Goal: Task Accomplishment & Management: Manage account settings

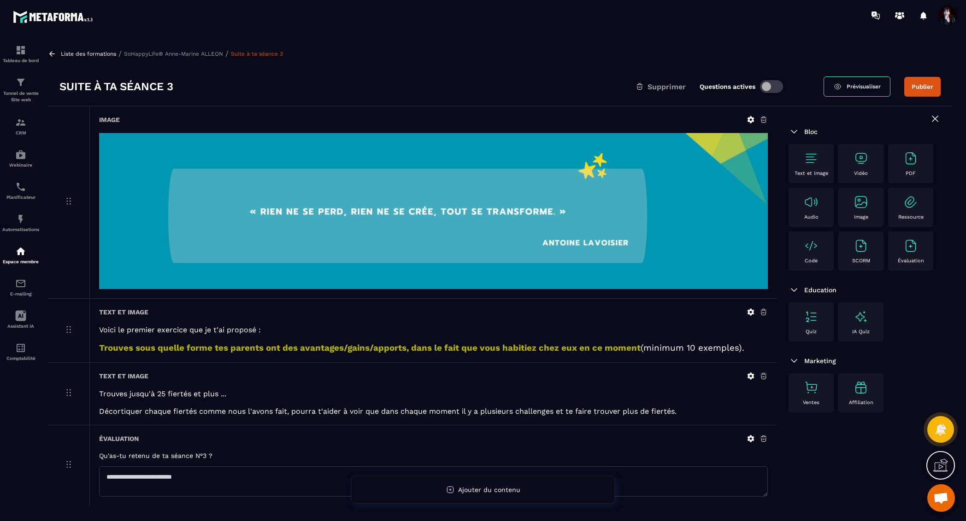
click at [176, 56] on p "SoHappyLife® Anne-Marine ALLEON" at bounding box center [173, 54] width 99 height 6
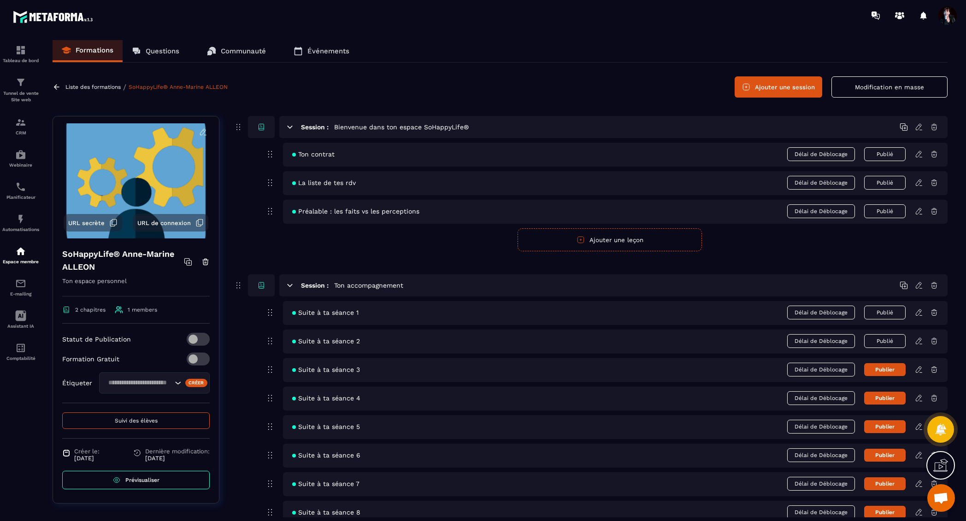
click at [919, 369] on icon at bounding box center [918, 370] width 8 height 8
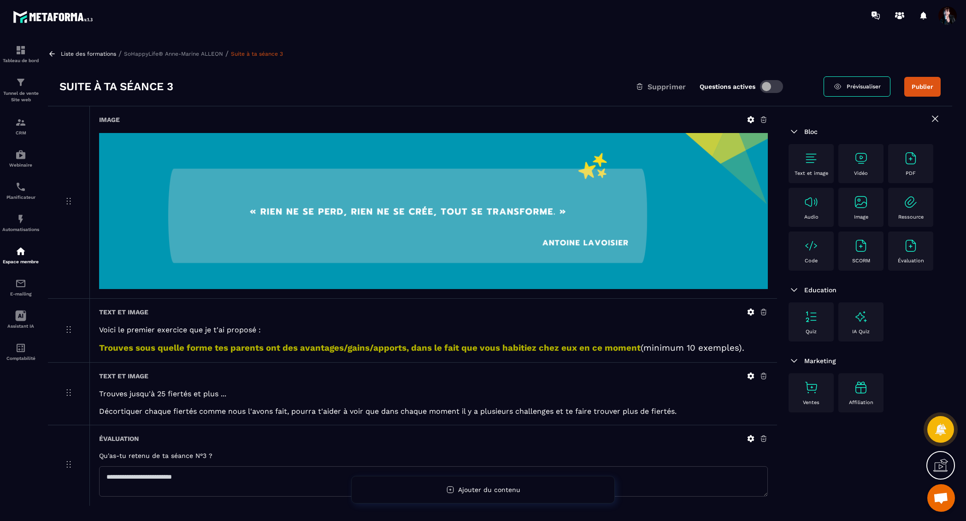
click at [862, 83] on span "Prévisualiser" at bounding box center [863, 86] width 34 height 6
click at [751, 312] on icon at bounding box center [750, 312] width 8 height 8
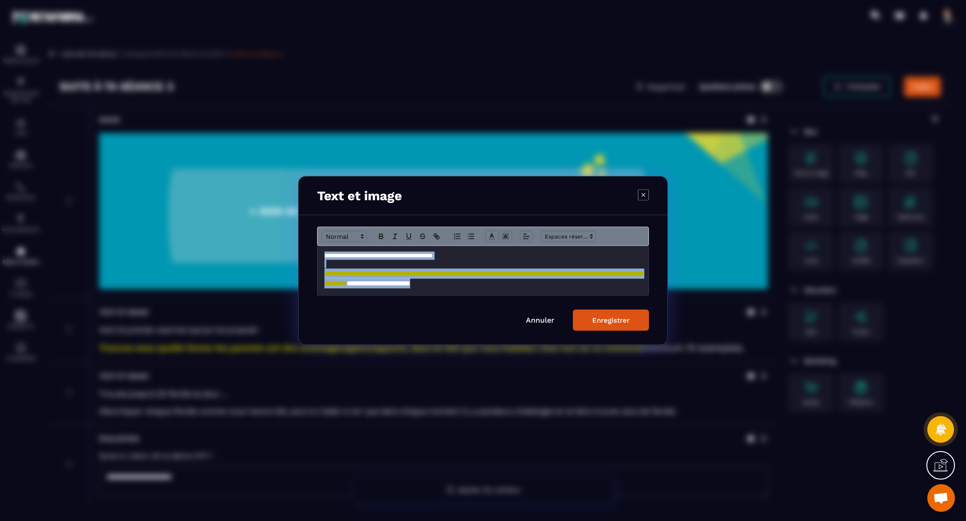
drag, startPoint x: 322, startPoint y: 255, endPoint x: 557, endPoint y: 304, distance: 240.4
click at [557, 304] on form "**********" at bounding box center [483, 279] width 332 height 104
copy p "**********"
click at [540, 322] on link "Annuler" at bounding box center [540, 320] width 29 height 9
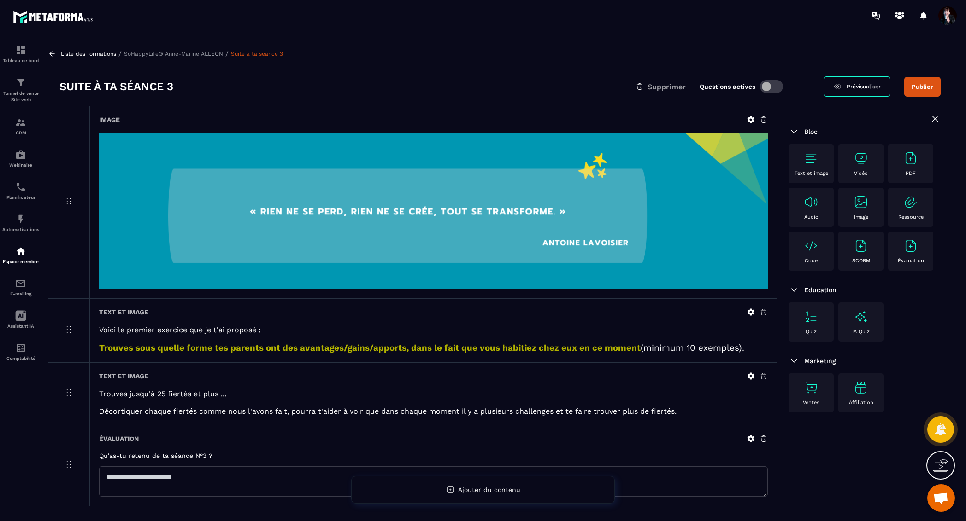
click at [906, 250] on img at bounding box center [910, 246] width 15 height 15
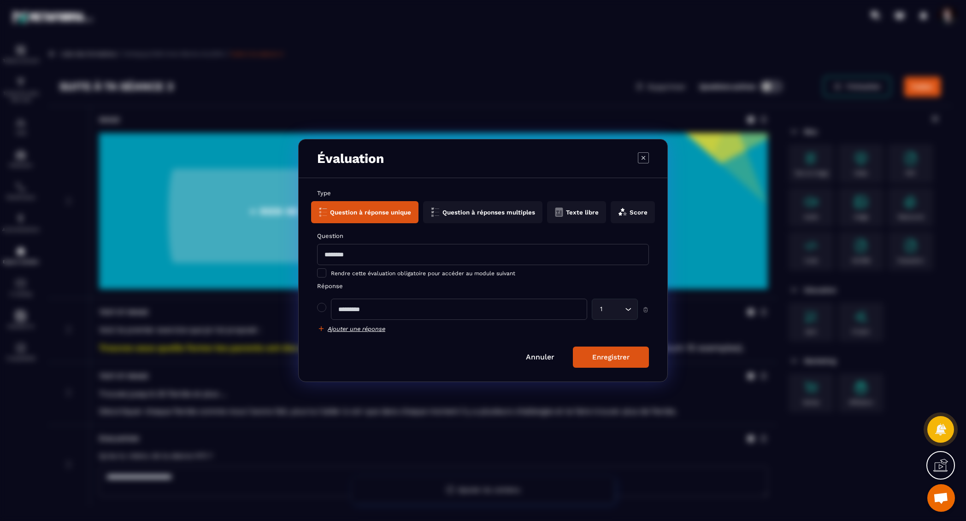
click at [572, 214] on button "Texte libre" at bounding box center [576, 212] width 59 height 22
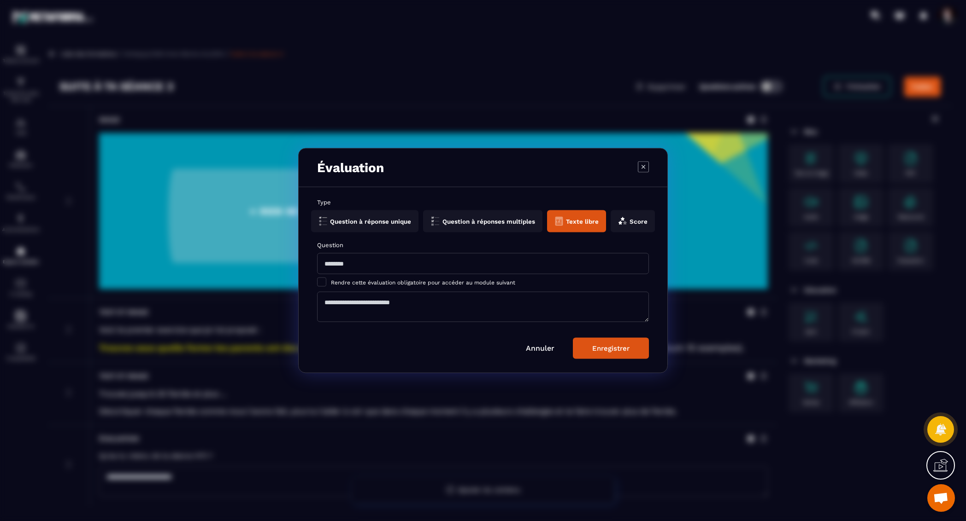
click at [332, 264] on input "Modal window" at bounding box center [483, 263] width 332 height 21
paste input "**********"
drag, startPoint x: 642, startPoint y: 267, endPoint x: 304, endPoint y: 263, distance: 337.2
click at [304, 263] on div "**********" at bounding box center [483, 279] width 369 height 185
click at [328, 265] on input "*****" at bounding box center [483, 263] width 332 height 21
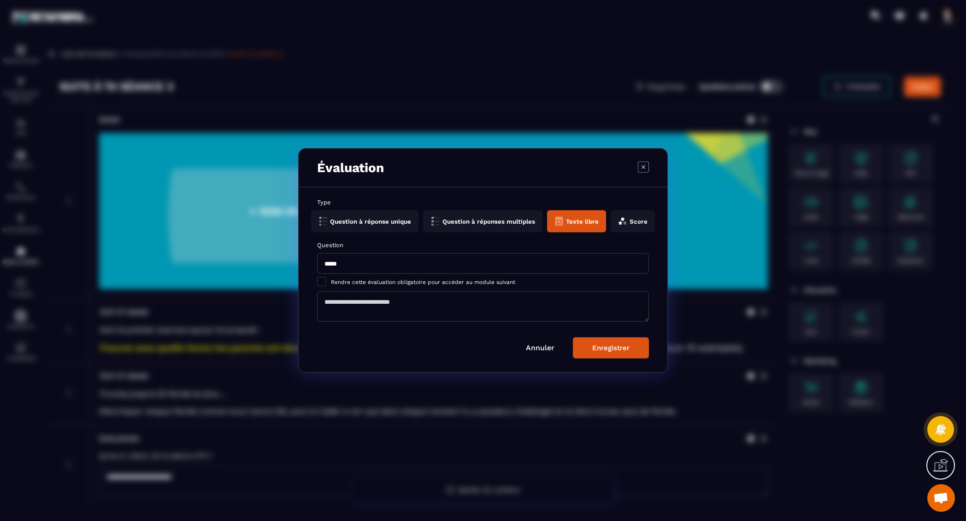
click at [355, 266] on input "*****" at bounding box center [483, 263] width 332 height 21
type input "**********"
click at [618, 345] on div "Enregistrer" at bounding box center [610, 348] width 37 height 8
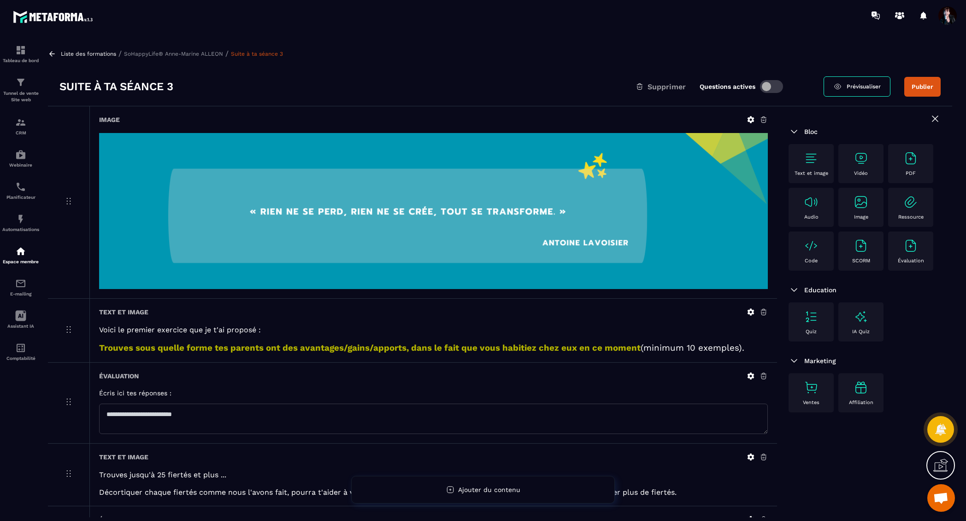
click at [860, 86] on span "Prévisualiser" at bounding box center [863, 86] width 34 height 6
click at [187, 54] on p "SoHappyLife® Anne-Marine ALLEON" at bounding box center [173, 54] width 99 height 6
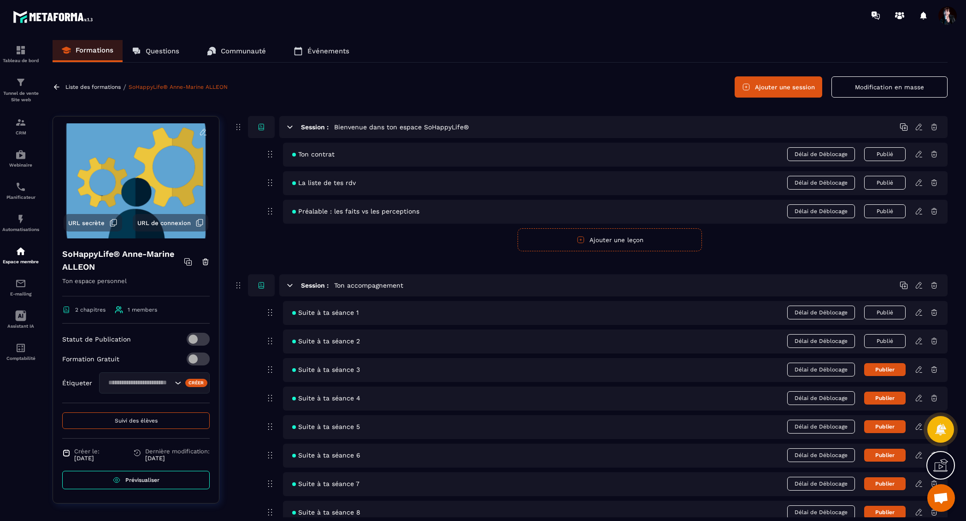
click at [892, 372] on button "Publier" at bounding box center [884, 369] width 41 height 13
click at [109, 85] on p "Liste des formations" at bounding box center [92, 87] width 55 height 6
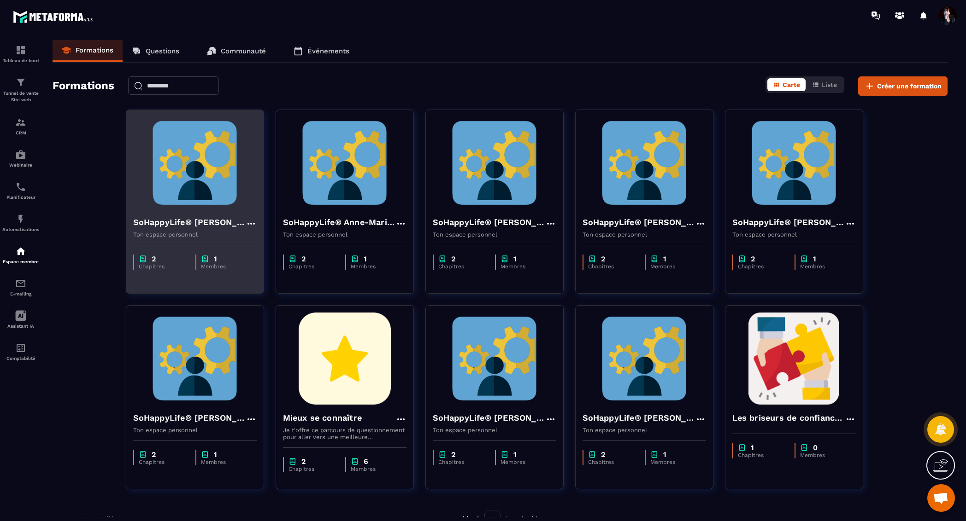
click at [201, 161] on img at bounding box center [194, 163] width 123 height 92
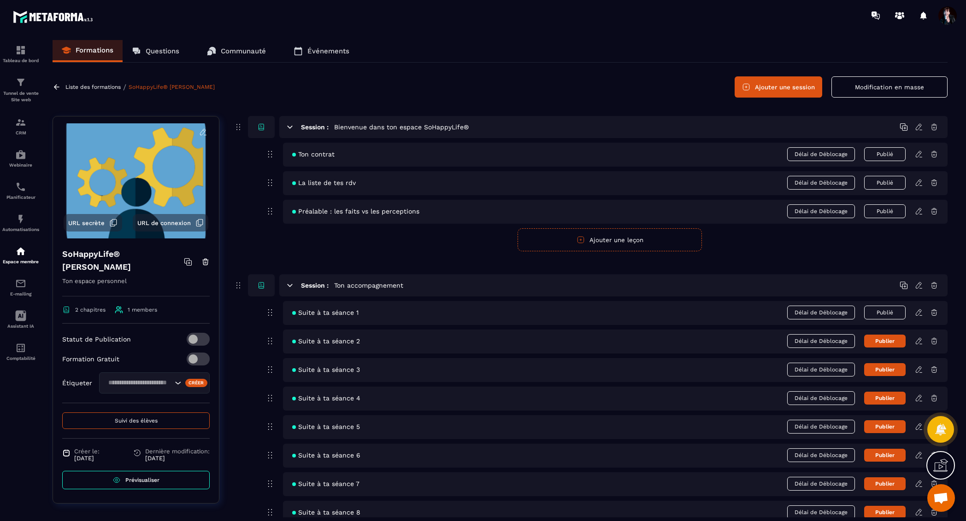
click at [920, 311] on icon at bounding box center [918, 313] width 8 height 8
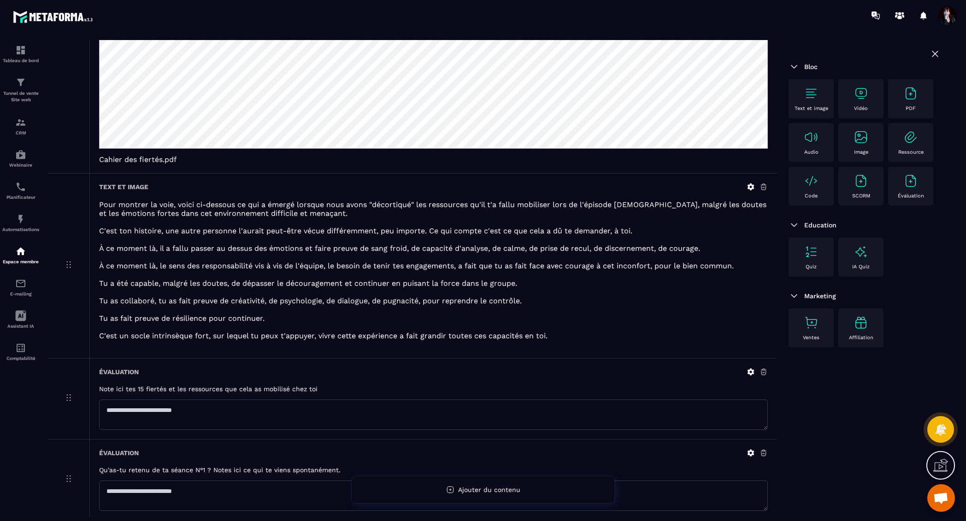
scroll to position [580, 0]
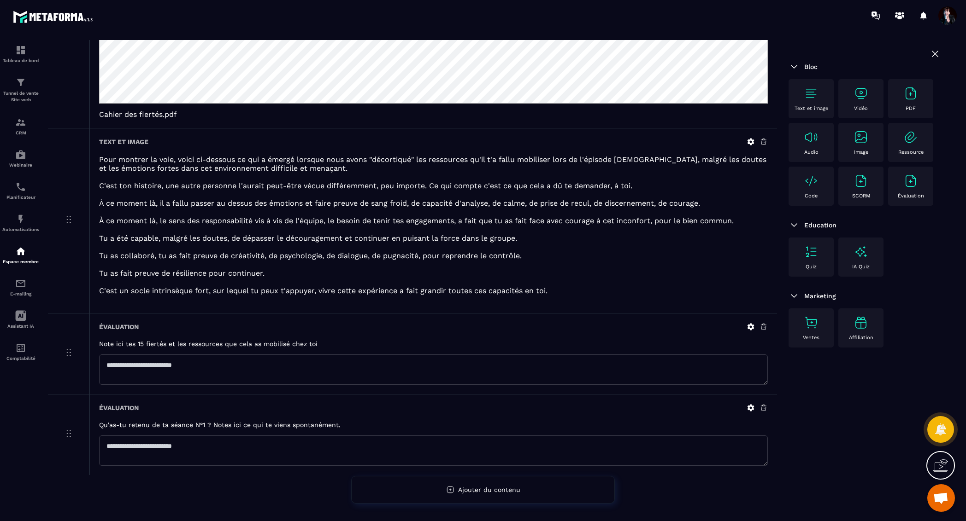
click at [864, 141] on img at bounding box center [860, 137] width 15 height 15
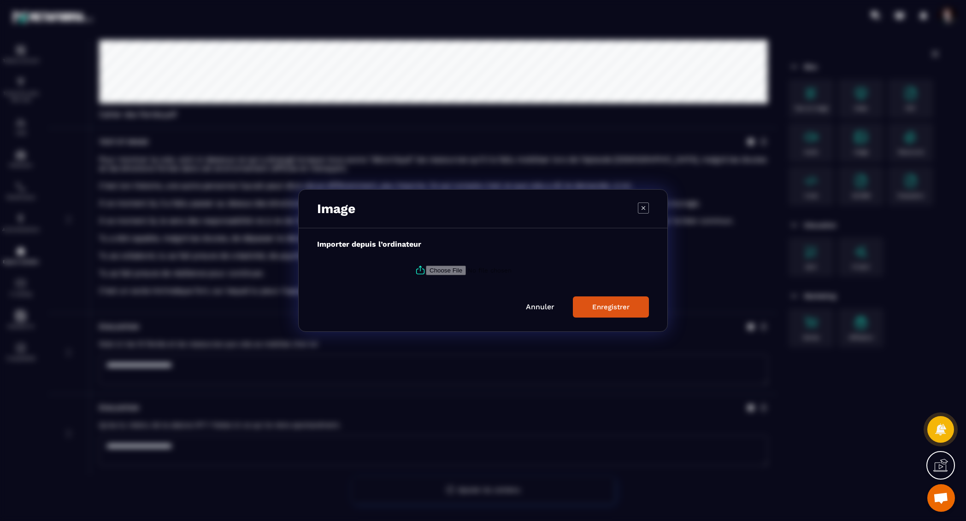
click at [418, 271] on icon "Modal window" at bounding box center [420, 270] width 11 height 11
click at [426, 271] on input "Modal window" at bounding box center [488, 271] width 125 height 10
type input "**********"
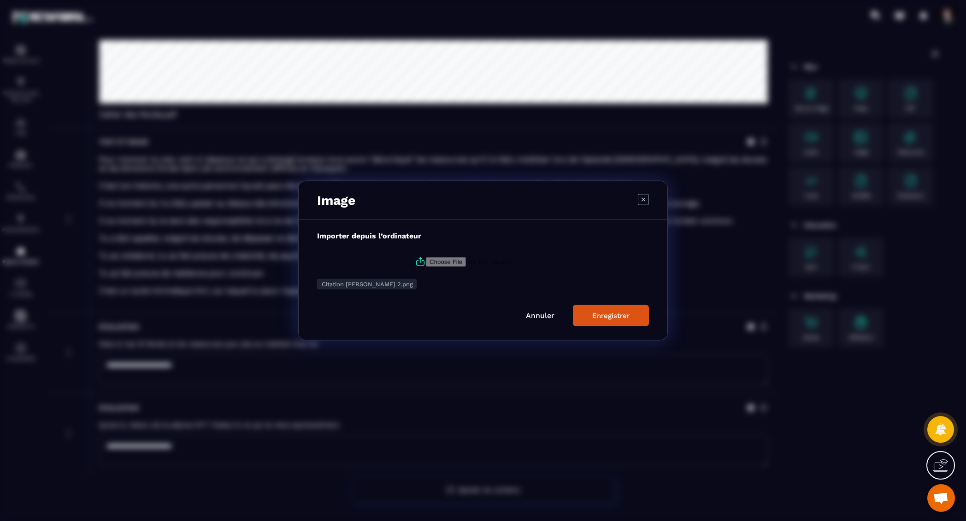
click at [615, 308] on button "Enregistrer" at bounding box center [611, 315] width 76 height 21
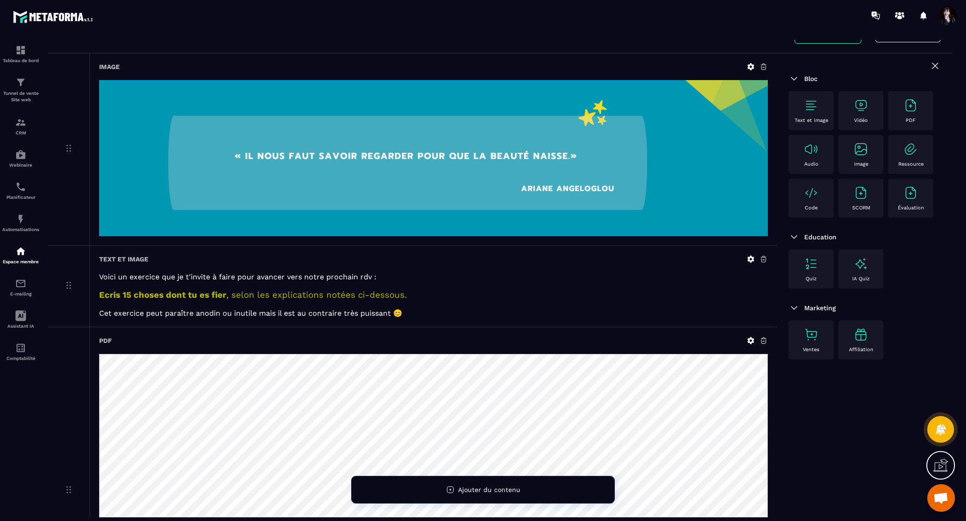
scroll to position [0, 0]
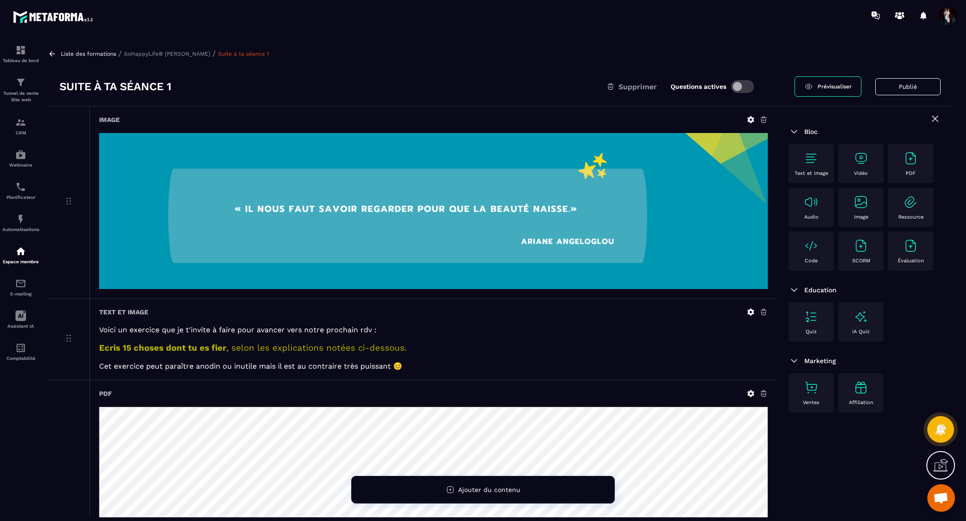
click at [199, 56] on p "SoHappyLife® [PERSON_NAME]" at bounding box center [167, 54] width 86 height 6
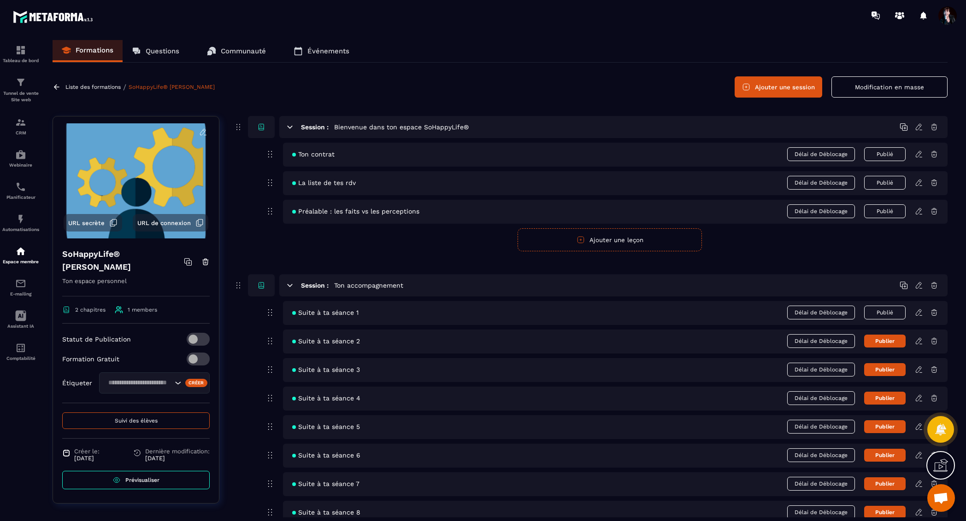
click at [97, 88] on p "Liste des formations" at bounding box center [92, 87] width 55 height 6
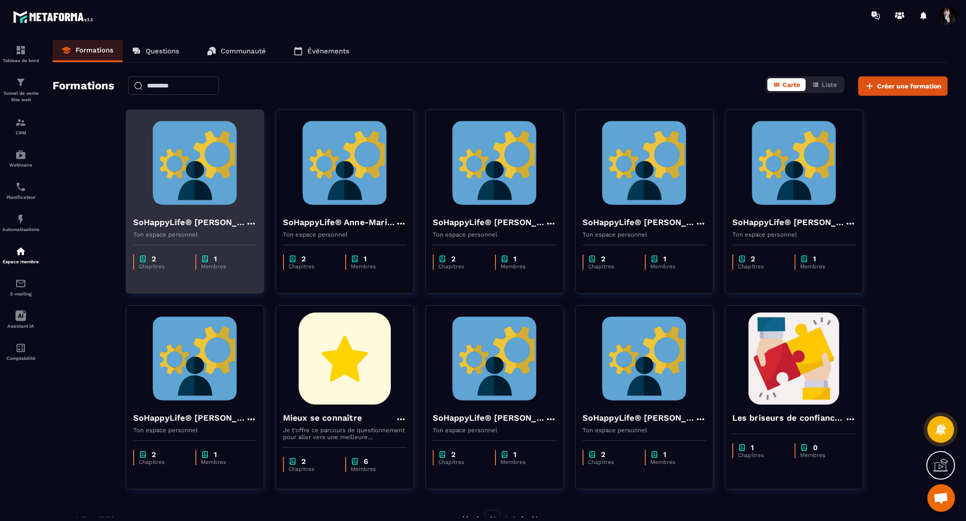
click at [209, 220] on h4 "SoHappyLife® [PERSON_NAME]" at bounding box center [189, 222] width 112 height 13
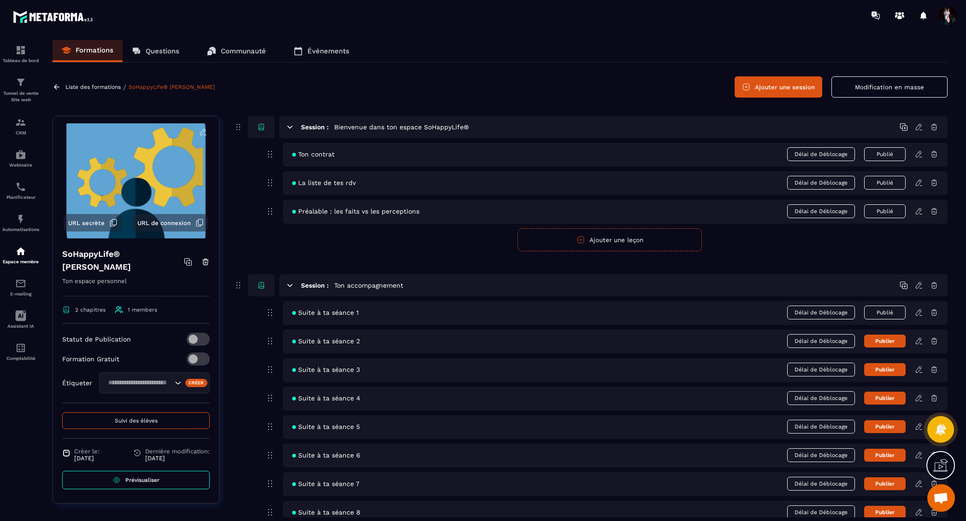
click at [154, 423] on span "Suivi des élèves" at bounding box center [136, 421] width 43 height 6
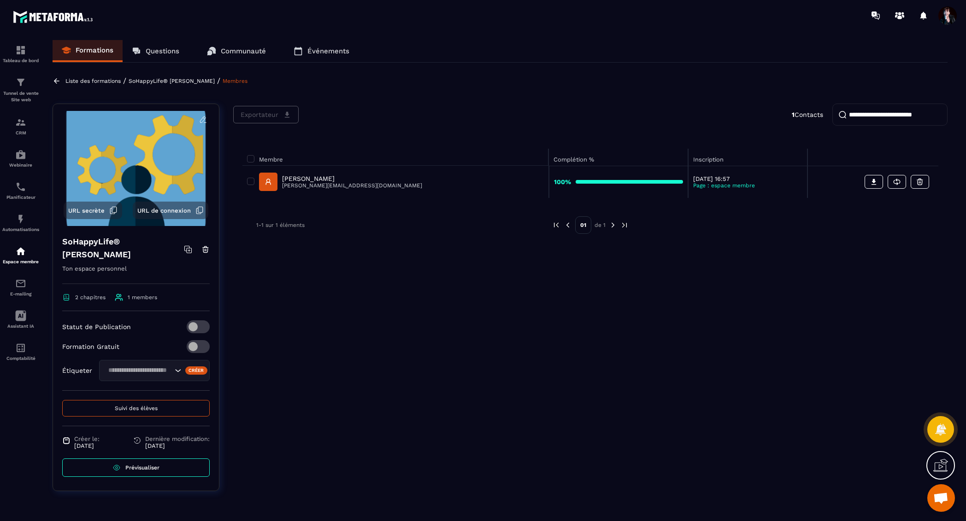
click at [348, 179] on p "[PERSON_NAME]" at bounding box center [352, 178] width 140 height 7
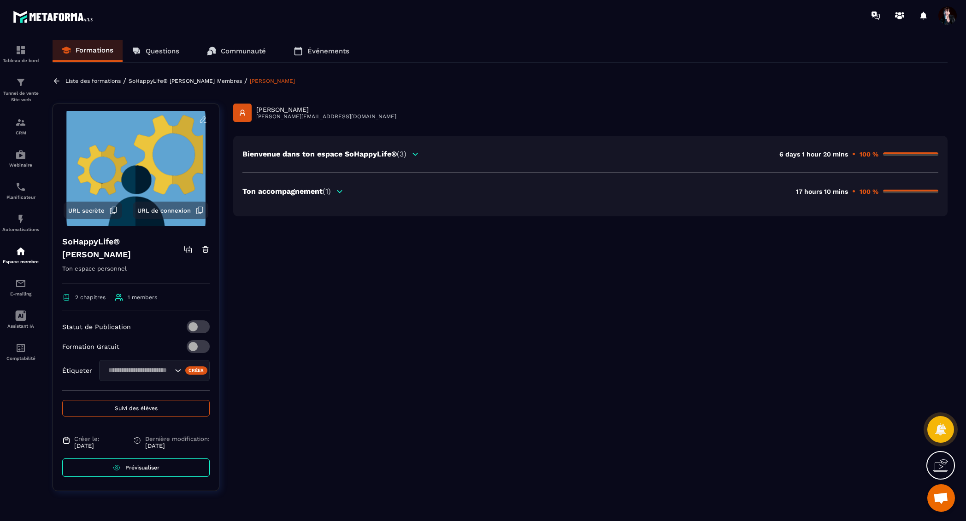
click at [329, 191] on span "(1)" at bounding box center [326, 191] width 8 height 9
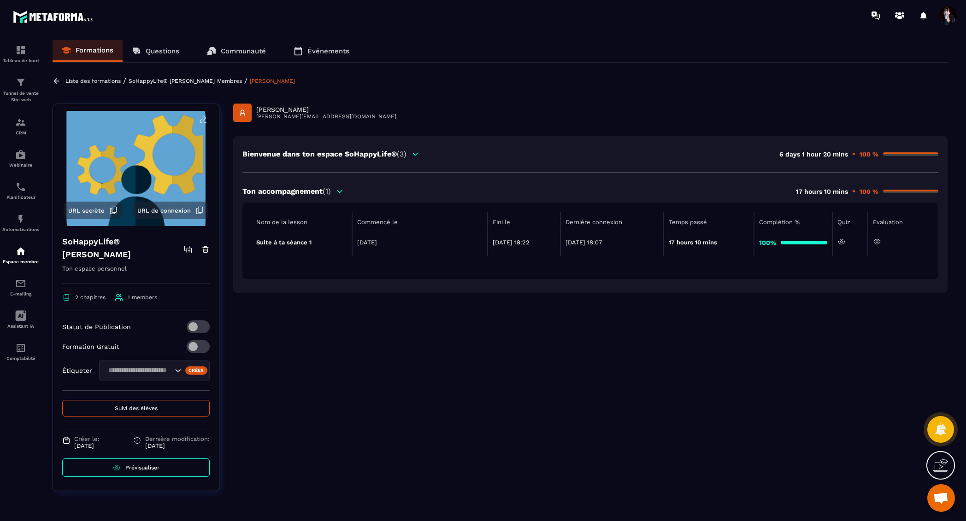
click at [880, 240] on icon at bounding box center [876, 242] width 8 height 8
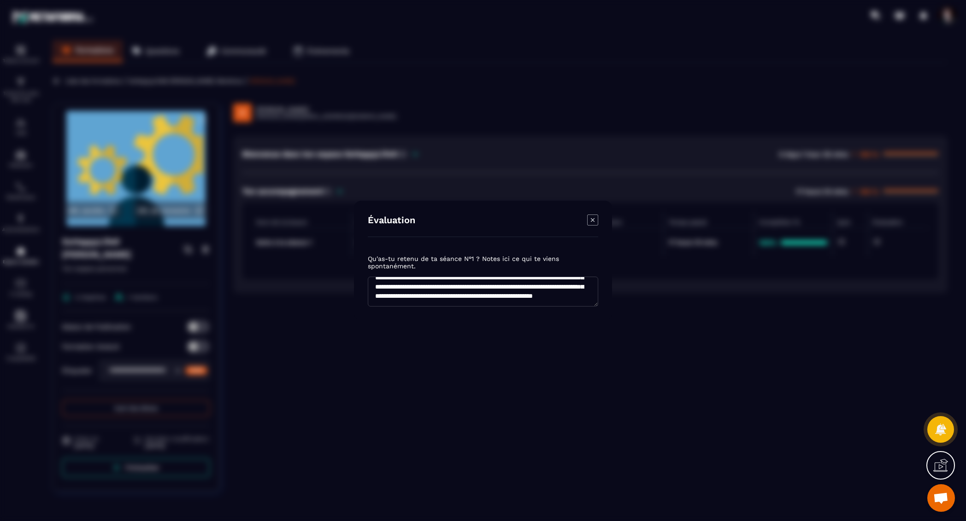
scroll to position [92, 0]
click at [591, 222] on icon "Modal window" at bounding box center [592, 220] width 11 height 11
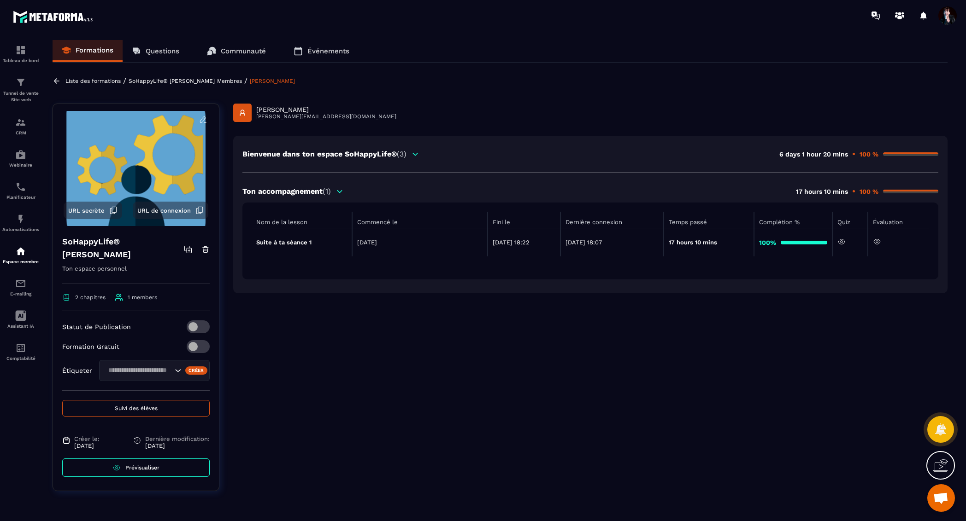
click at [215, 80] on p "SoHappyLife® [PERSON_NAME]" at bounding box center [172, 81] width 86 height 6
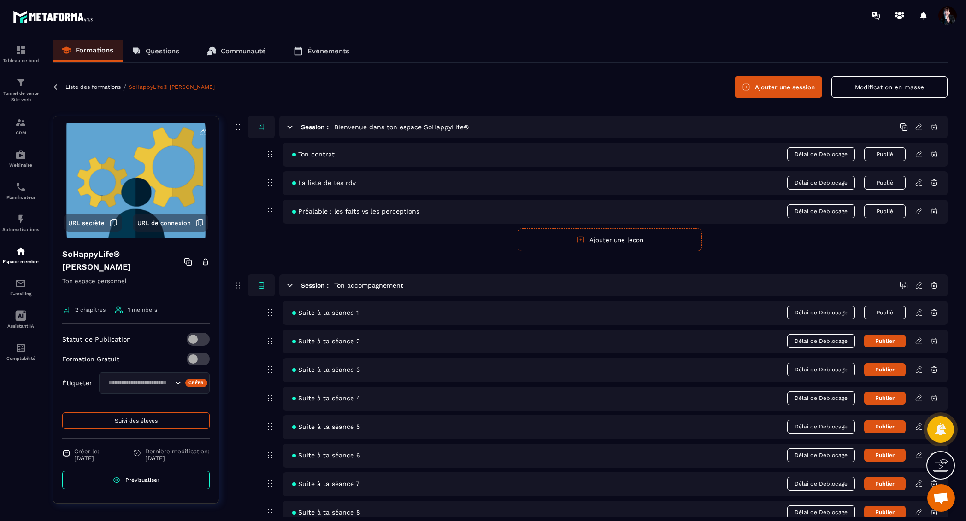
click at [88, 88] on p "Liste des formations" at bounding box center [92, 87] width 55 height 6
